Goal: Task Accomplishment & Management: Use online tool/utility

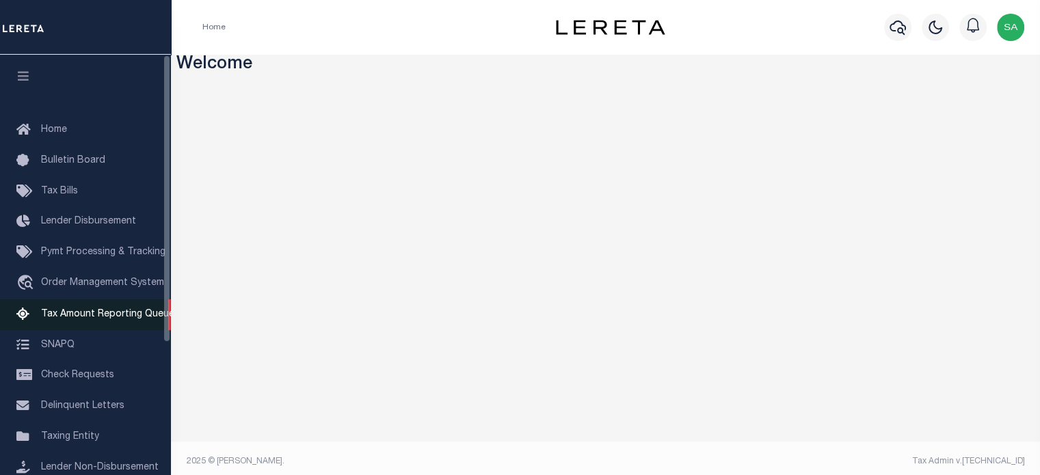
click at [133, 319] on span "Tax Amount Reporting Queue" at bounding box center [107, 315] width 133 height 10
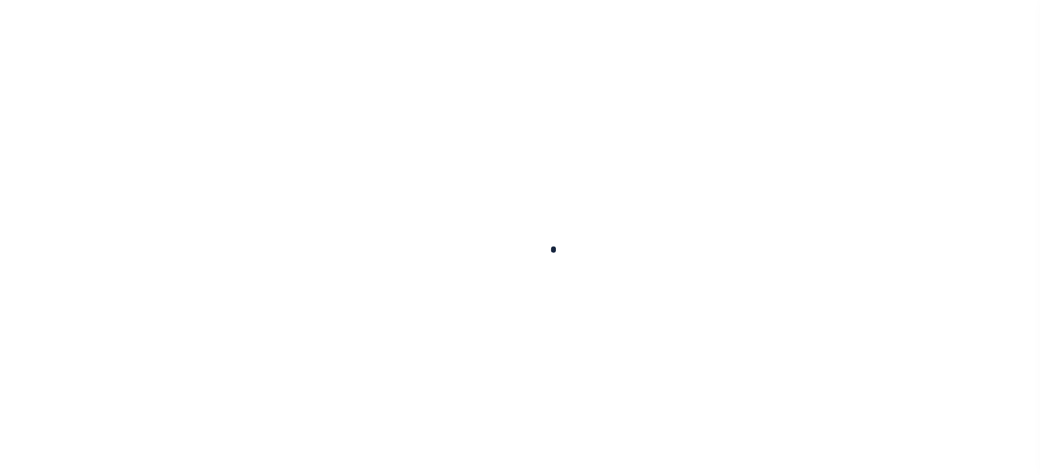
select select "100"
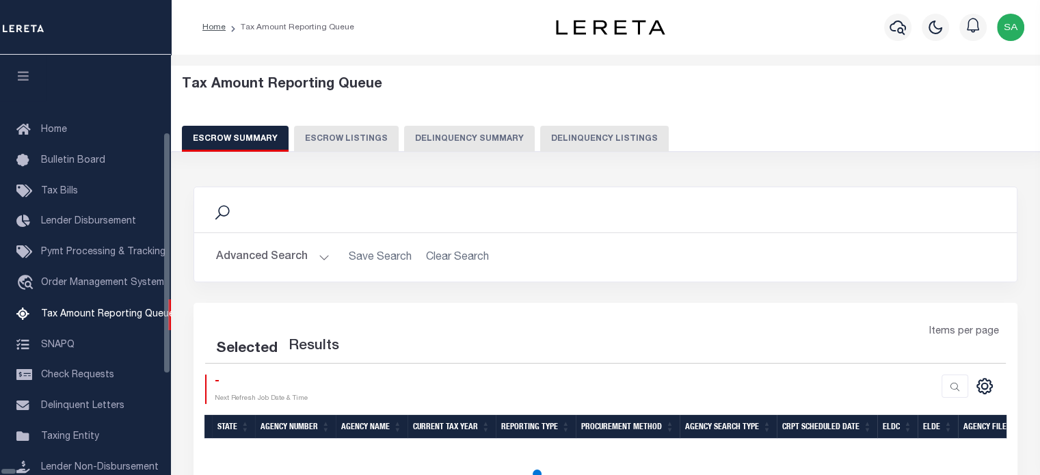
scroll to position [139, 0]
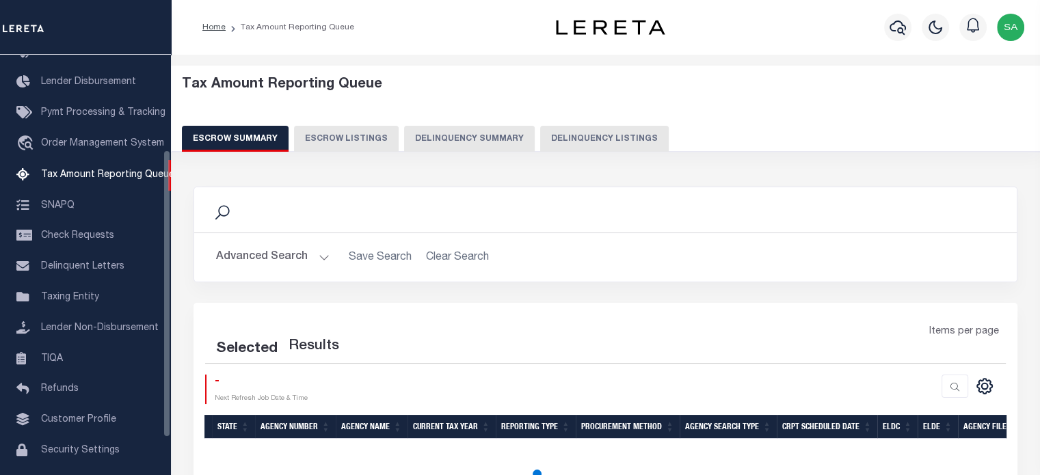
select select "100"
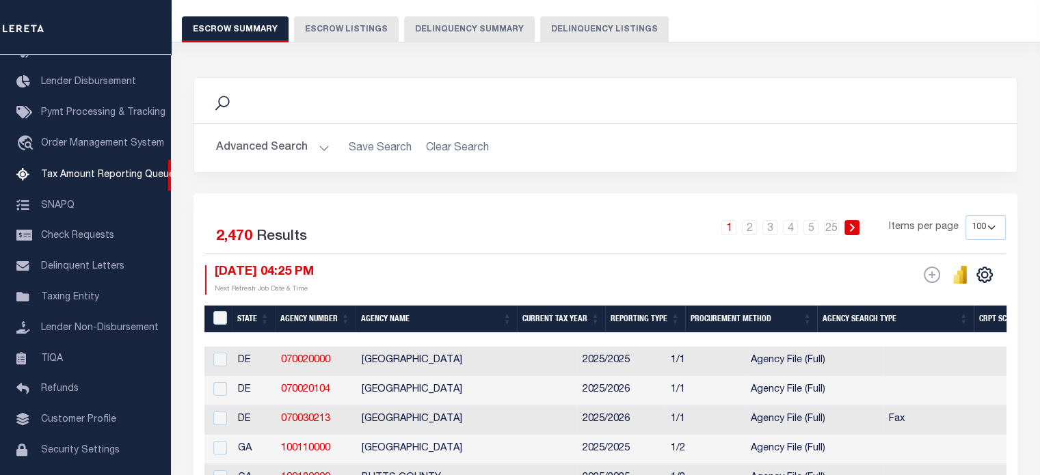
scroll to position [111, 0]
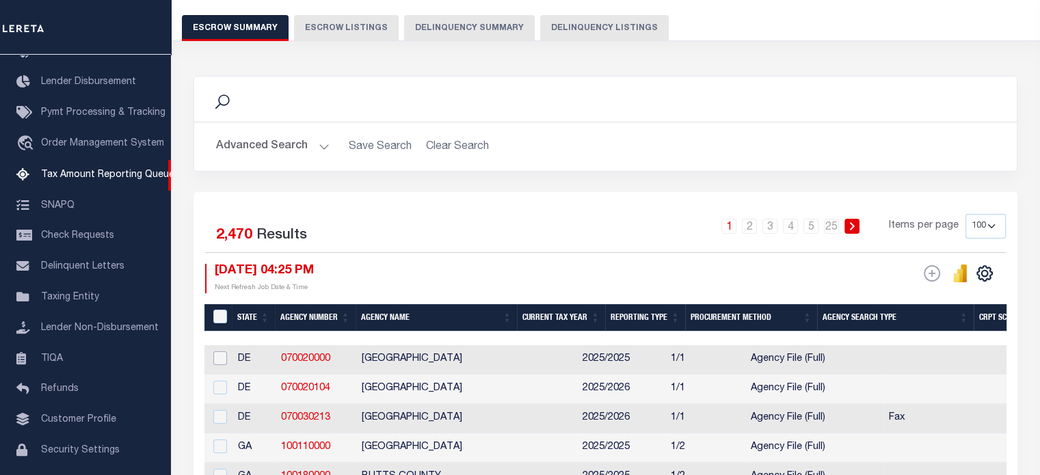
click at [221, 362] on input "checkbox" at bounding box center [220, 358] width 14 height 14
checkbox input "true"
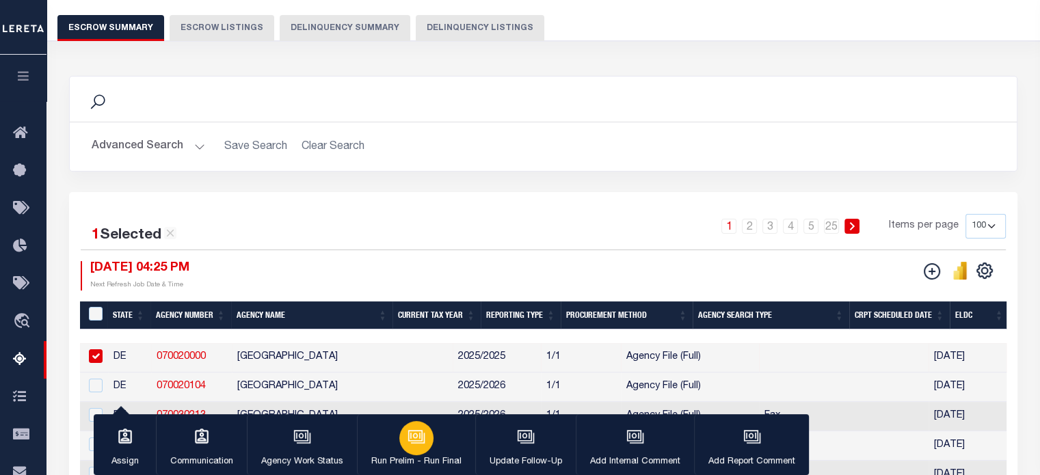
click at [404, 441] on div "button" at bounding box center [416, 438] width 34 height 34
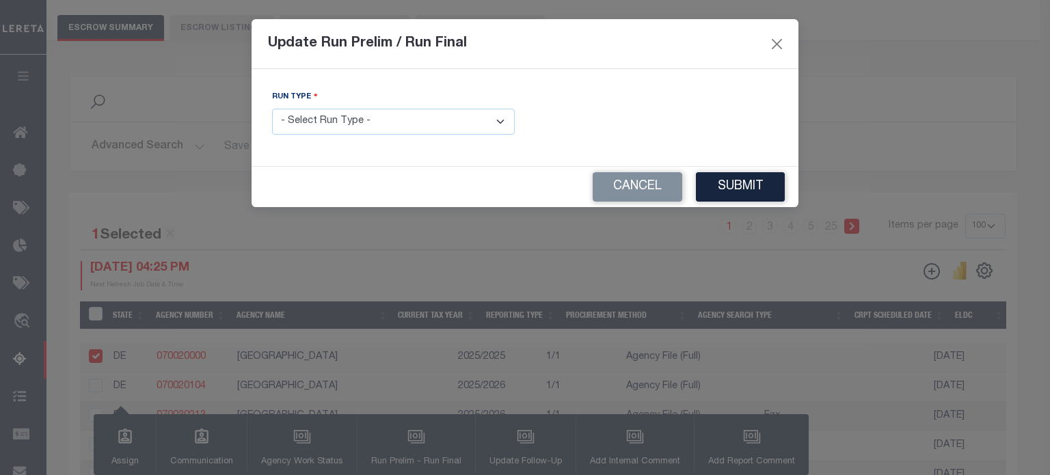
click at [447, 124] on select "- Select Run Type - Prelim Run Final Run" at bounding box center [393, 122] width 243 height 27
select select "F"
click at [272, 109] on select "- Select Run Type - Prelim Run Final Run" at bounding box center [393, 122] width 243 height 27
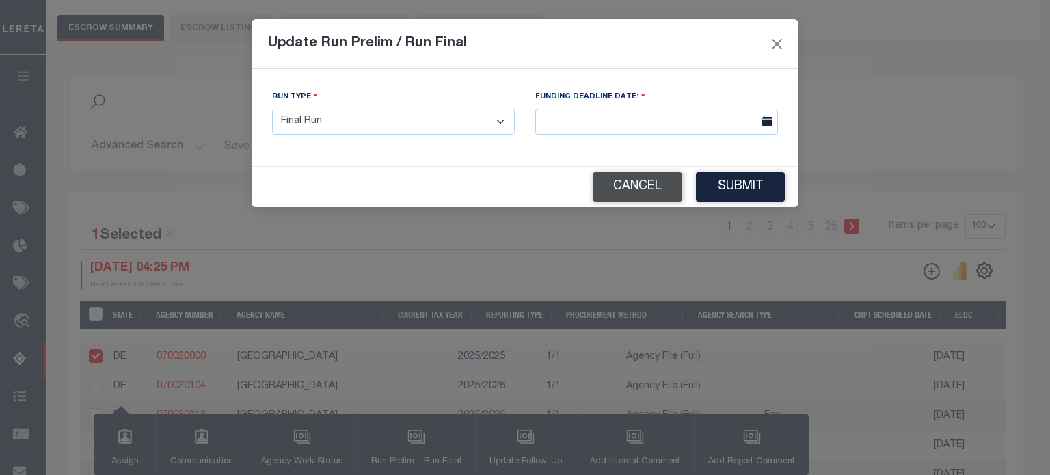
click at [615, 183] on button "Cancel" at bounding box center [638, 186] width 90 height 29
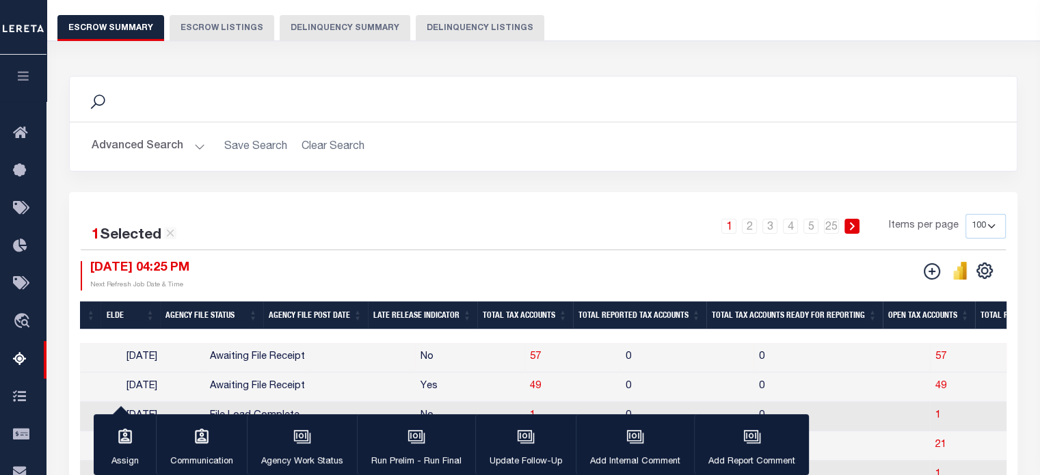
scroll to position [0, 0]
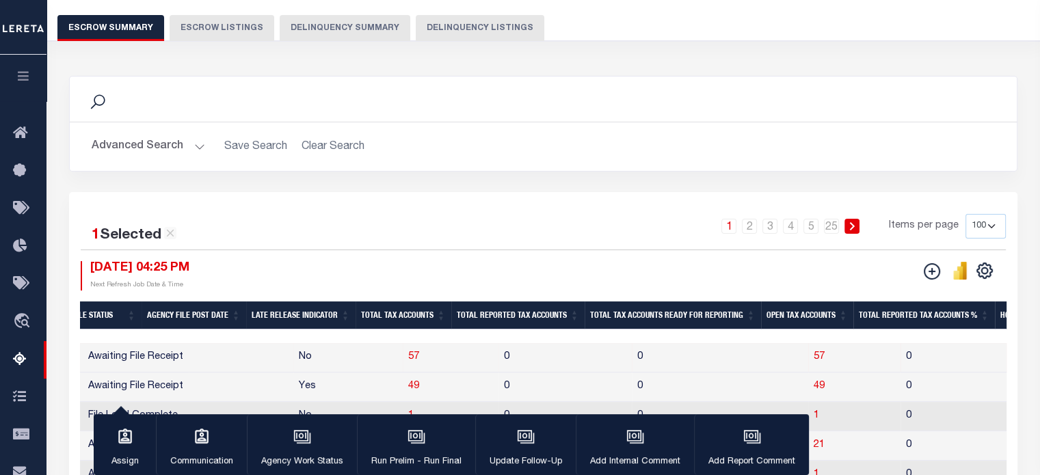
click at [539, 314] on th "Total Reported Tax Accounts" at bounding box center [517, 315] width 133 height 28
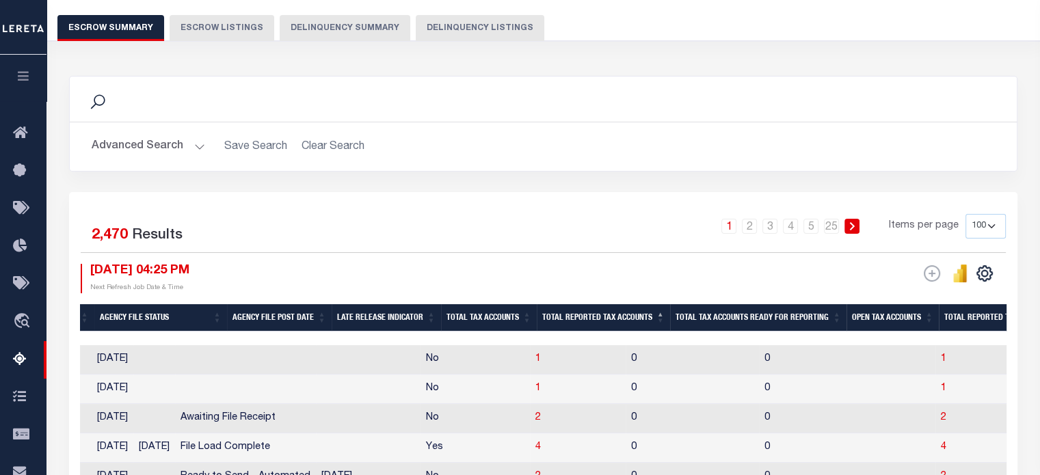
click at [595, 312] on th "Total Reported Tax Accounts" at bounding box center [603, 318] width 133 height 28
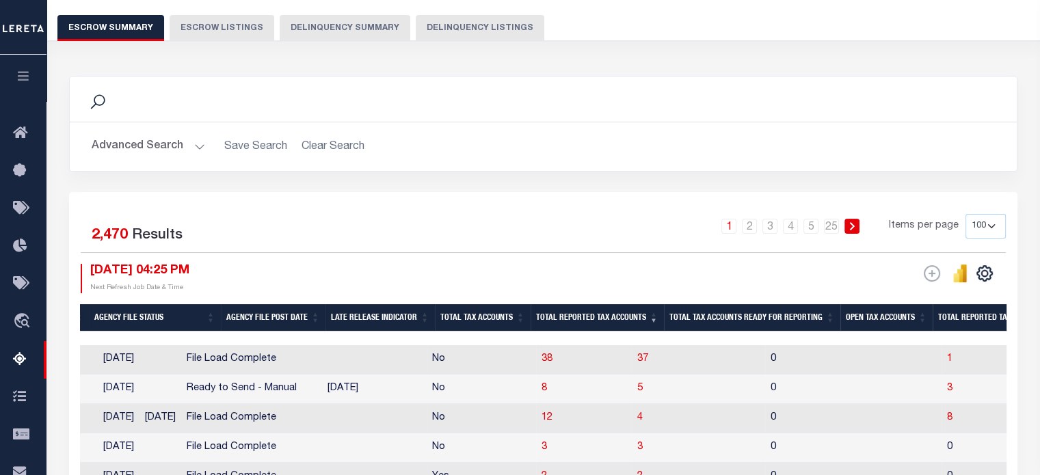
click at [722, 312] on th "Total Tax Accounts Ready for Reporting" at bounding box center [752, 318] width 176 height 28
click at [722, 312] on th "Total Tax Accounts Ready for Reporting" at bounding box center [753, 318] width 176 height 28
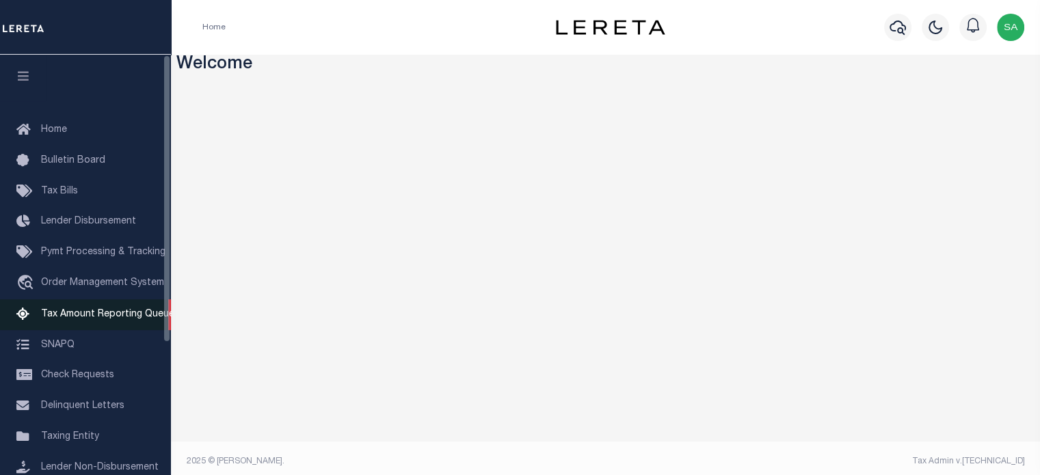
click at [109, 312] on link "Tax Amount Reporting Queue" at bounding box center [85, 314] width 171 height 31
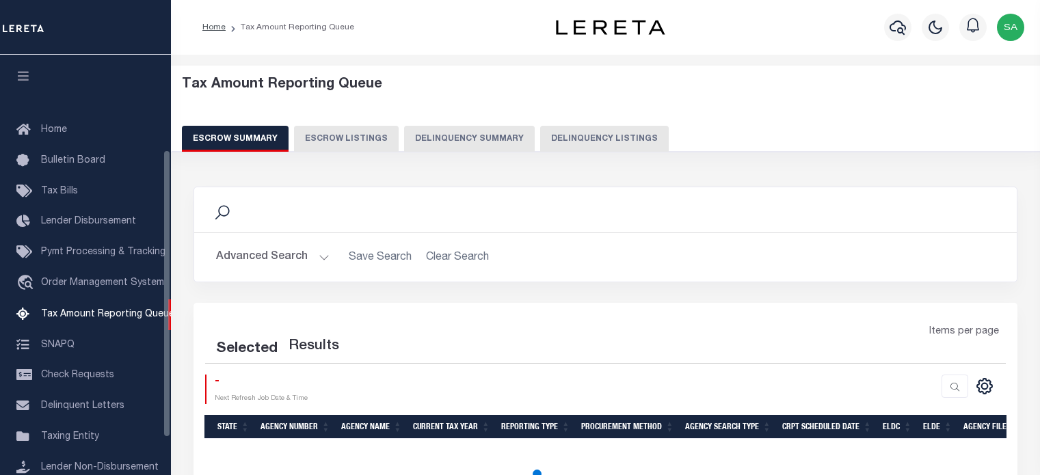
select select "100"
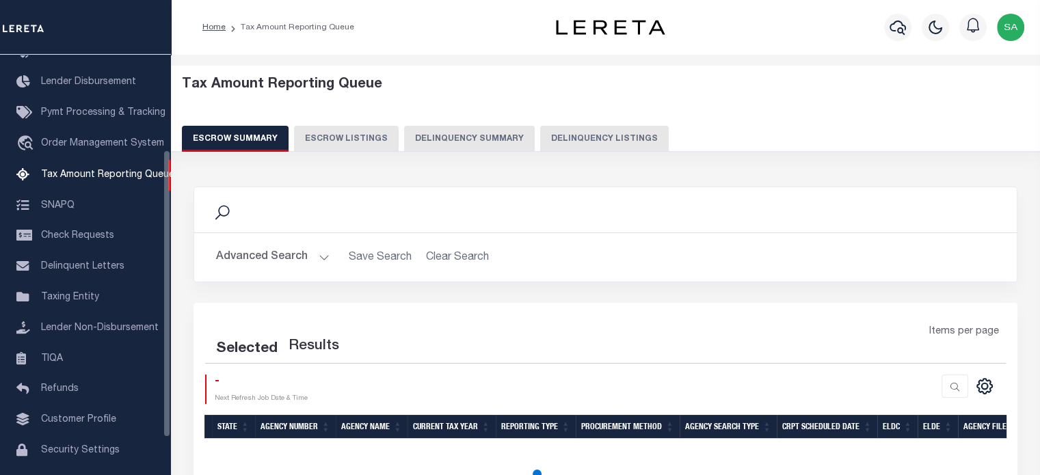
select select "100"
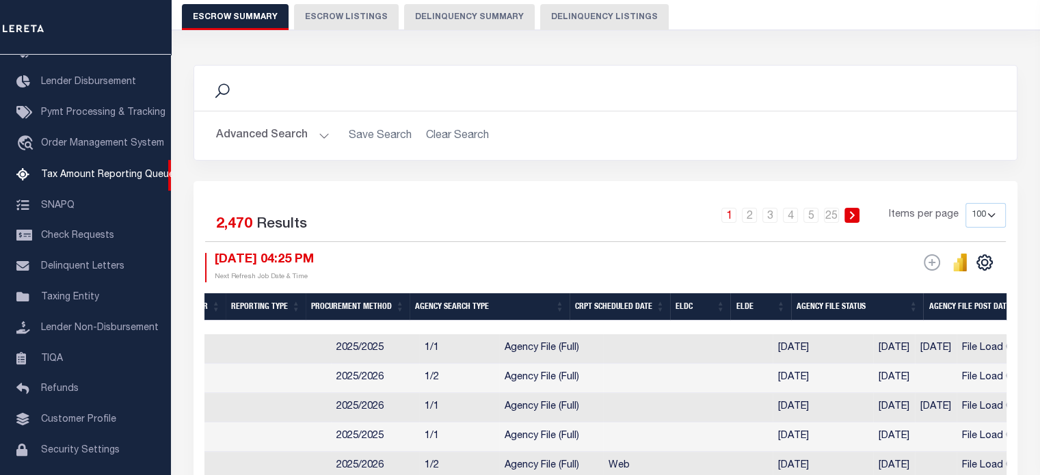
scroll to position [0, 0]
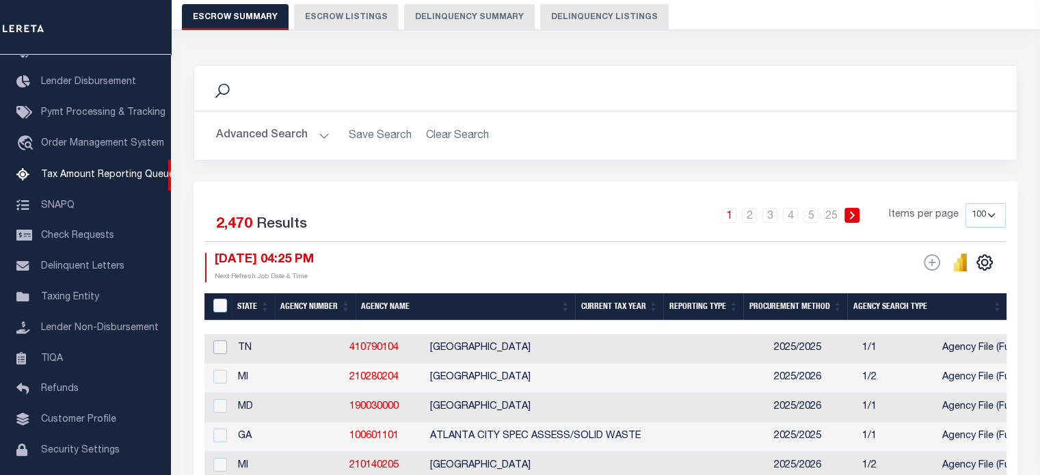
click at [224, 348] on input "checkbox" at bounding box center [220, 347] width 14 height 14
checkbox input "true"
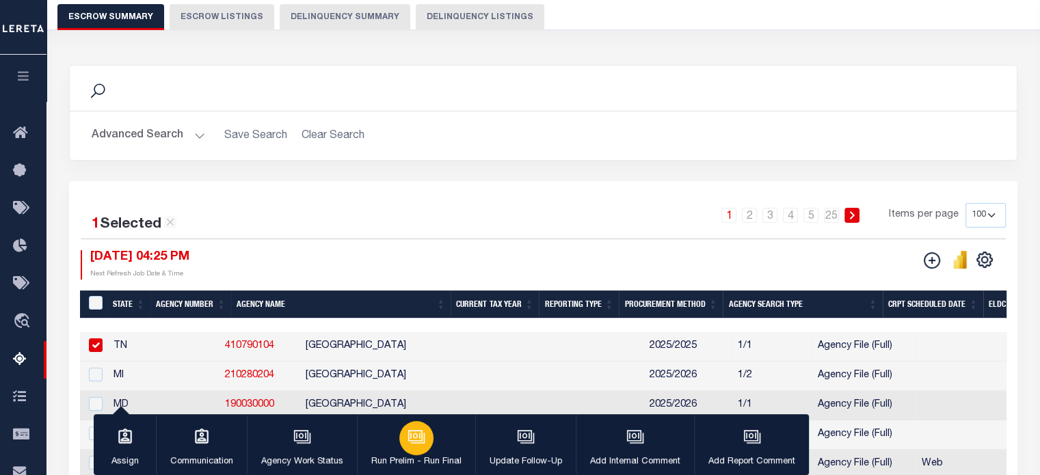
click at [416, 422] on div "button" at bounding box center [416, 438] width 34 height 34
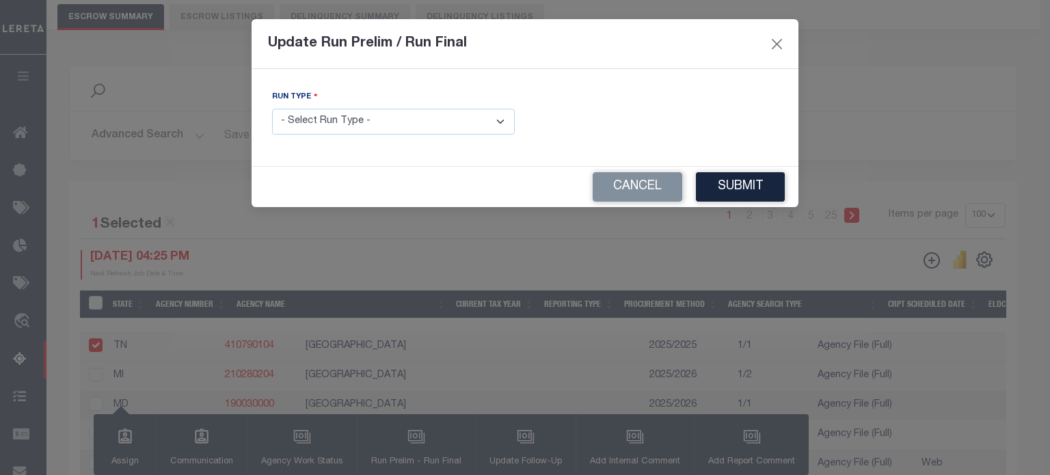
click at [435, 130] on select "- Select Run Type - Prelim Run Final Run" at bounding box center [393, 122] width 243 height 27
select select "F"
click at [272, 109] on select "- Select Run Type - Prelim Run Final Run" at bounding box center [393, 122] width 243 height 27
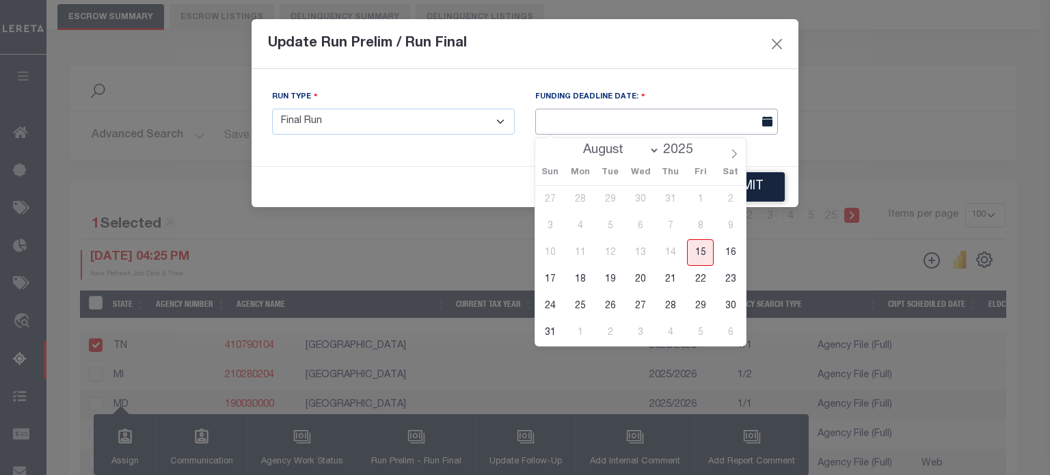
click at [674, 122] on input "text" at bounding box center [656, 122] width 243 height 27
click at [695, 251] on span "15" at bounding box center [700, 252] width 27 height 27
type input "[DATE]"
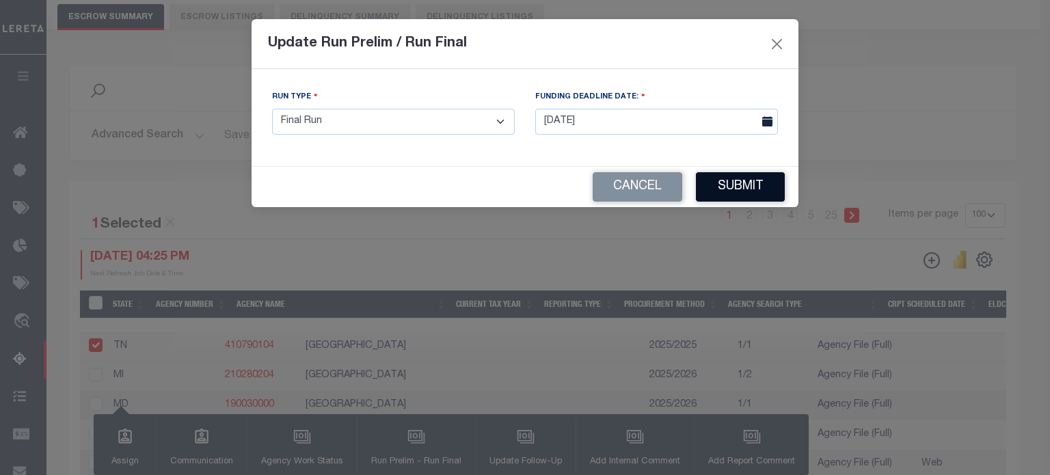
click at [751, 185] on button "Submit" at bounding box center [740, 186] width 89 height 29
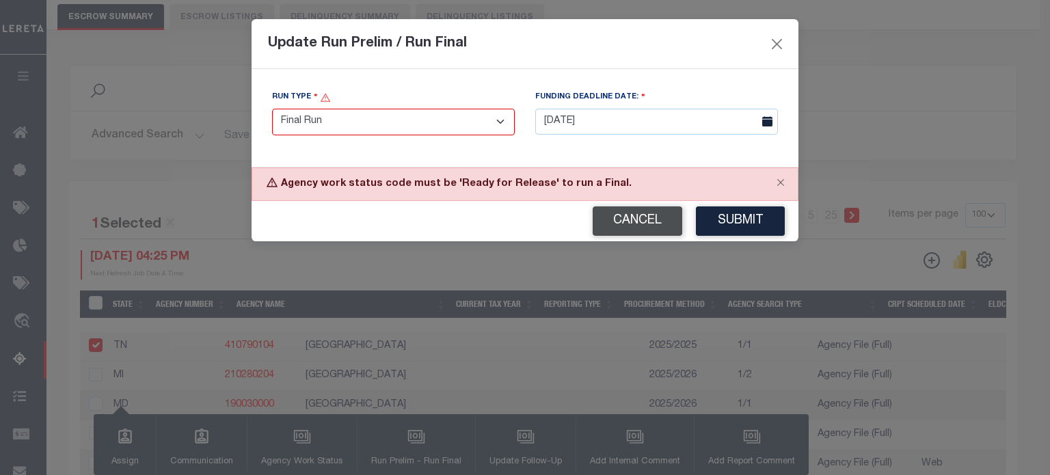
click at [624, 226] on button "Cancel" at bounding box center [638, 220] width 90 height 29
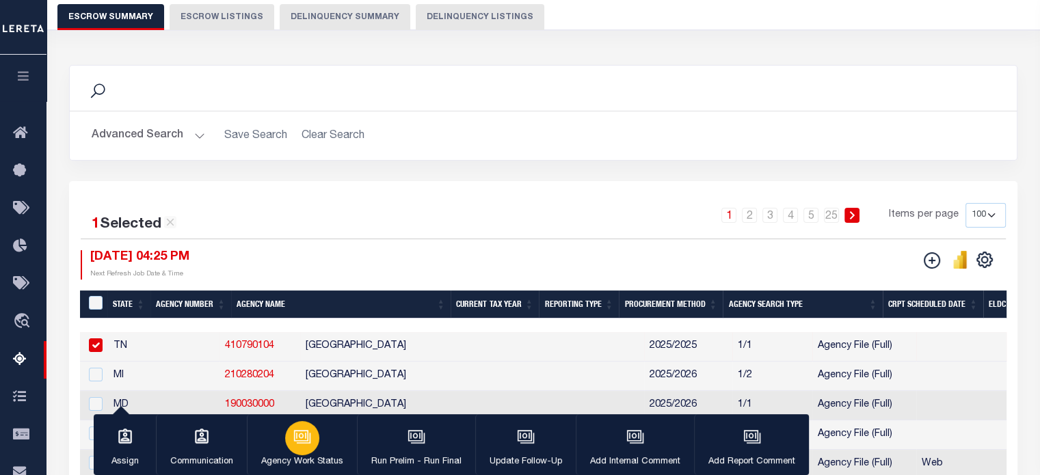
click at [295, 437] on icon "button" at bounding box center [302, 437] width 18 height 18
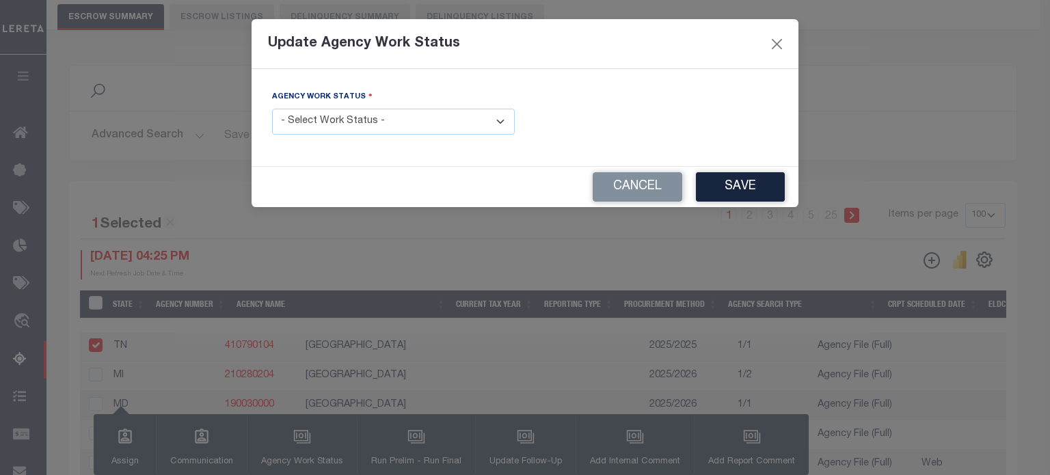
click at [414, 129] on select "- Select Work Status - New In Progress Pending Agency Follow-up Pending QC Read…" at bounding box center [393, 122] width 243 height 27
select select "6"
click at [272, 109] on select "- Select Work Status - New In Progress Pending Agency Follow-up Pending QC Read…" at bounding box center [393, 122] width 243 height 27
click at [741, 190] on button "Save" at bounding box center [740, 186] width 89 height 29
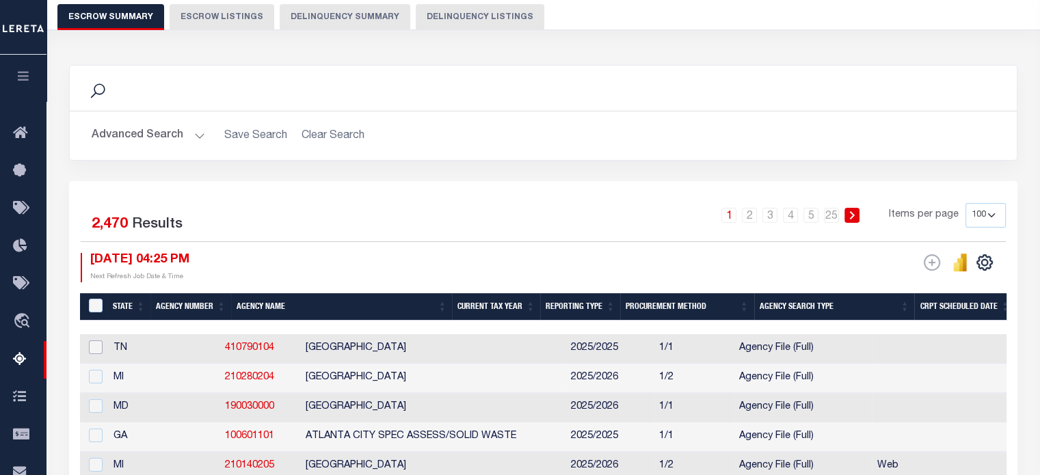
click at [90, 349] on input "checkbox" at bounding box center [96, 347] width 14 height 14
checkbox input "true"
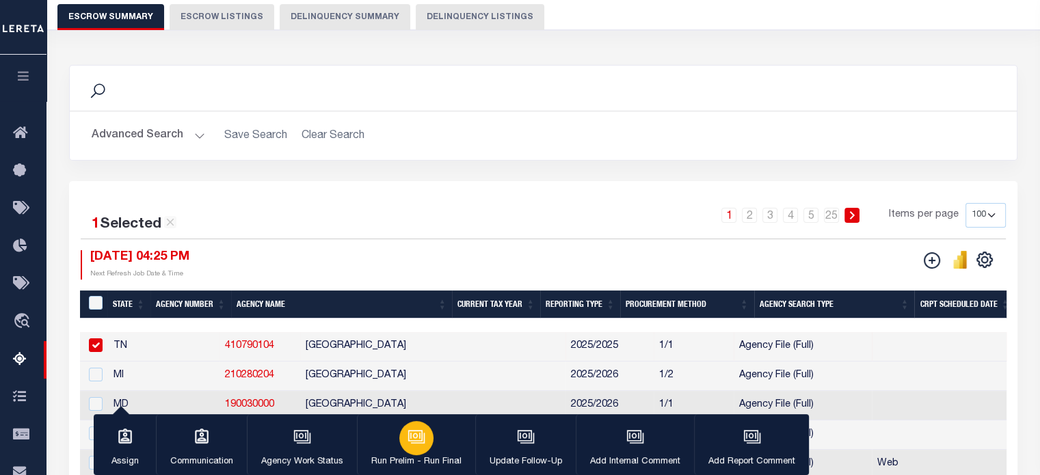
click at [395, 451] on button "Run Prelim - Run Final" at bounding box center [416, 445] width 118 height 62
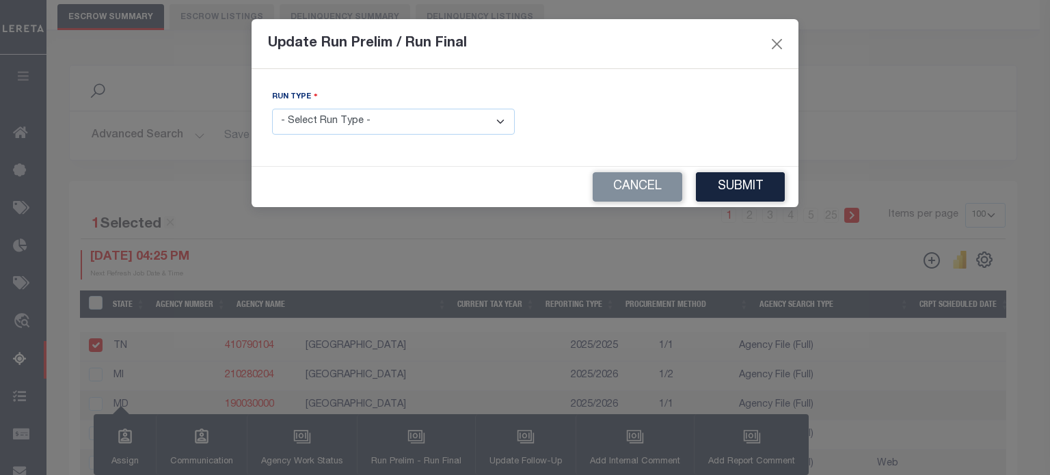
click at [468, 120] on select "- Select Run Type - Prelim Run Final Run" at bounding box center [393, 122] width 243 height 27
select select "F"
click at [272, 109] on select "- Select Run Type - Prelim Run Final Run" at bounding box center [393, 122] width 243 height 27
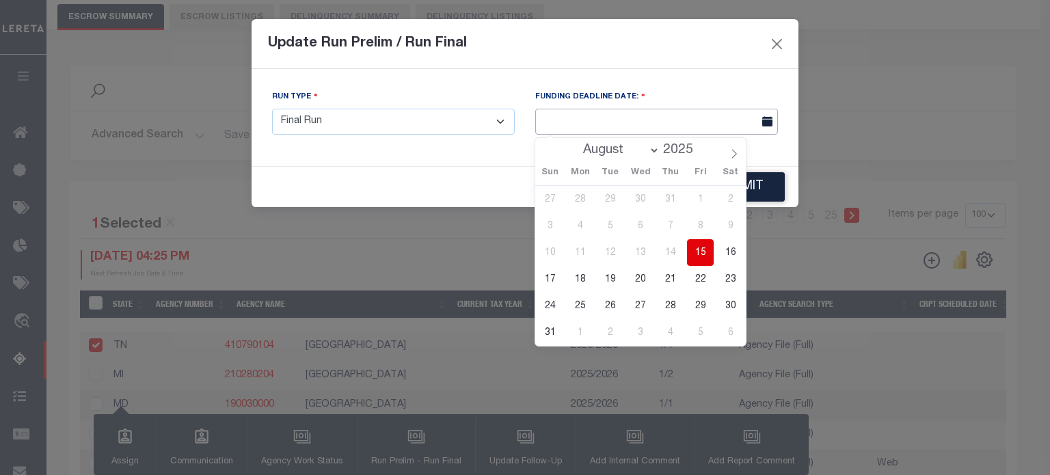
click at [720, 113] on input "text" at bounding box center [656, 122] width 243 height 27
click at [706, 249] on span "15" at bounding box center [700, 252] width 27 height 27
type input "[DATE]"
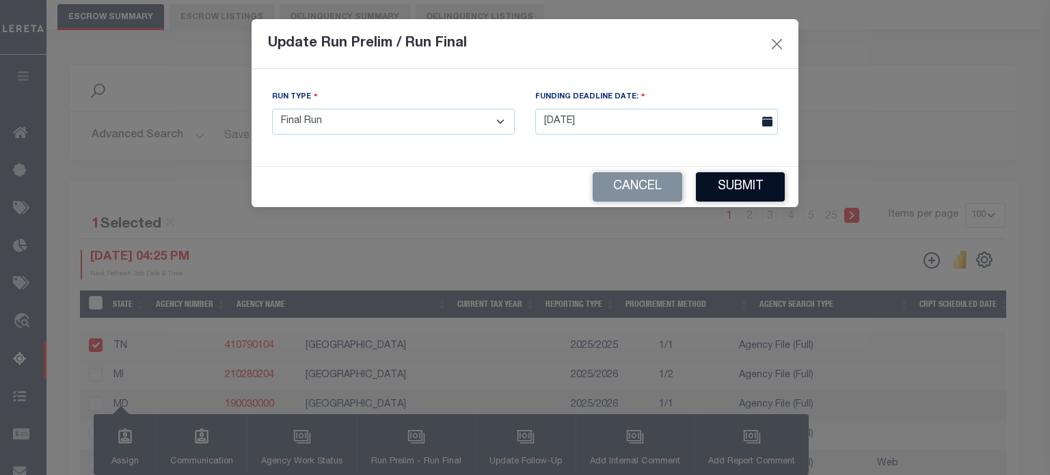
click at [742, 185] on button "Submit" at bounding box center [740, 186] width 89 height 29
